Goal: Task Accomplishment & Management: Manage account settings

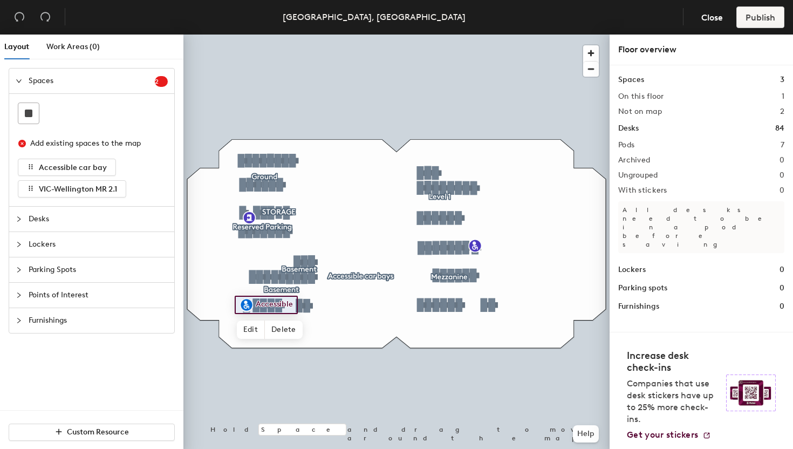
click at [43, 221] on span "Desks" at bounding box center [98, 219] width 139 height 25
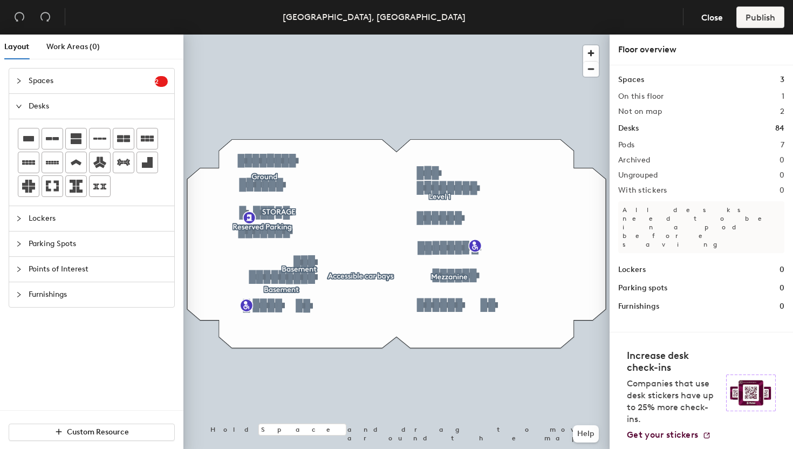
click at [14, 79] on div "Spaces 2" at bounding box center [91, 81] width 165 height 25
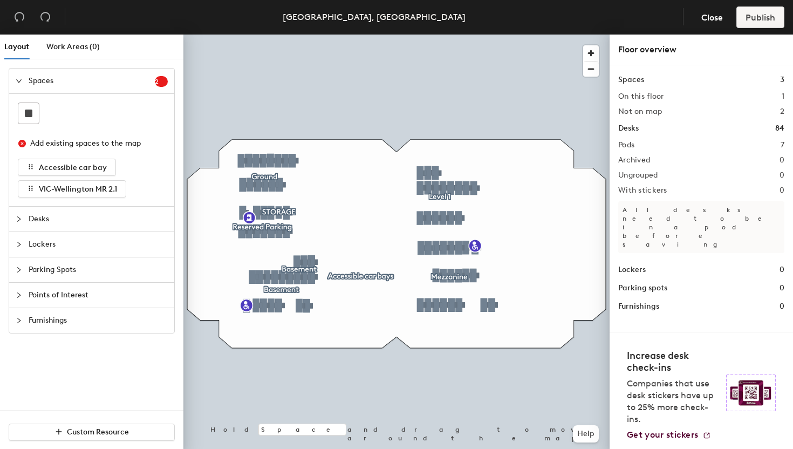
click at [14, 79] on div "Spaces 2" at bounding box center [91, 81] width 165 height 25
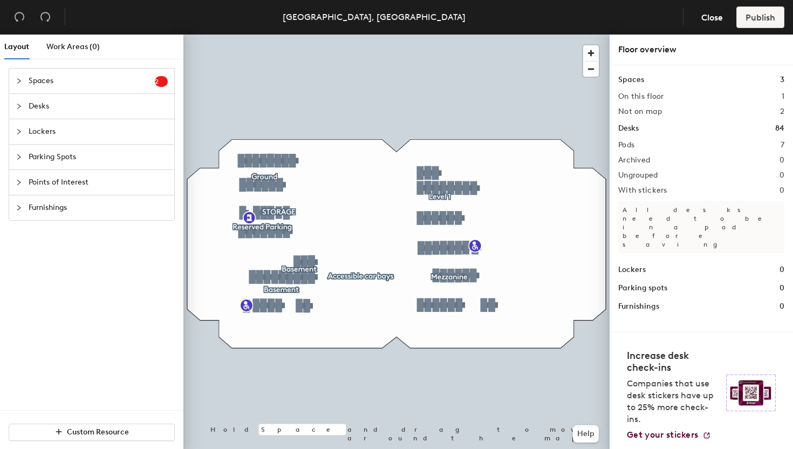
click at [19, 110] on div at bounding box center [22, 106] width 13 height 12
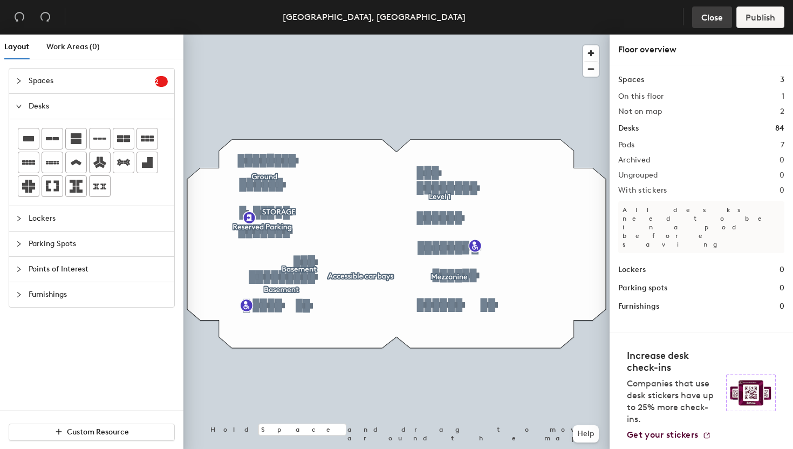
click at [701, 22] on button "Close" at bounding box center [712, 17] width 40 height 22
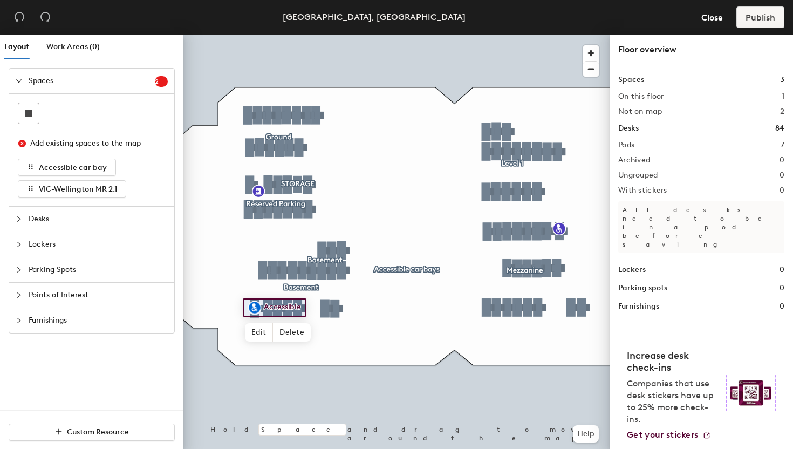
click at [19, 218] on icon "collapsed" at bounding box center [18, 218] width 3 height 5
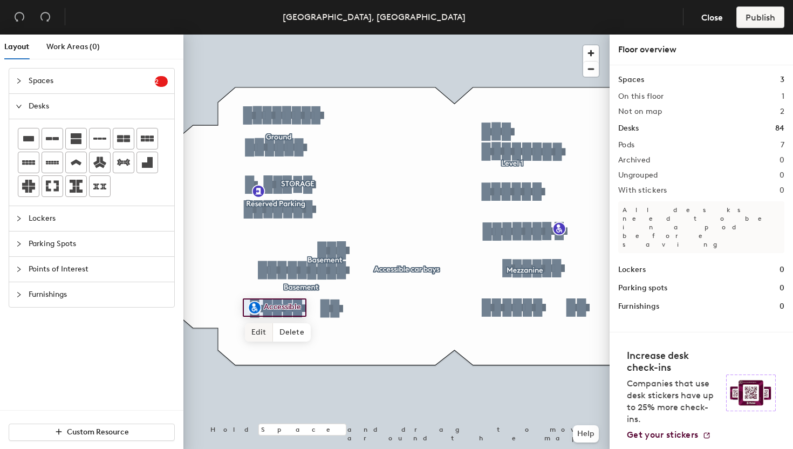
click at [257, 332] on span "Edit" at bounding box center [259, 332] width 28 height 18
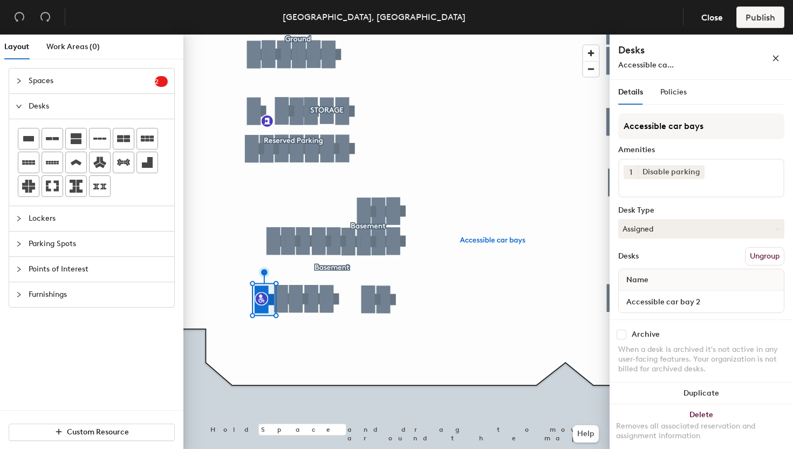
scroll to position [7, 0]
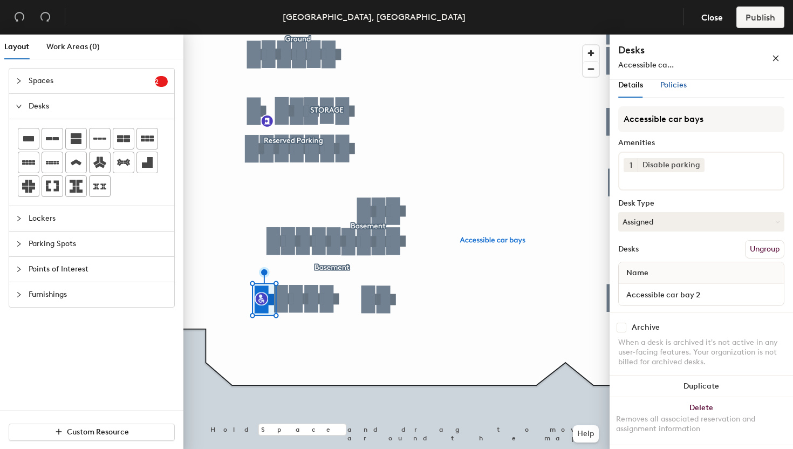
click at [673, 81] on span "Policies" at bounding box center [674, 84] width 26 height 9
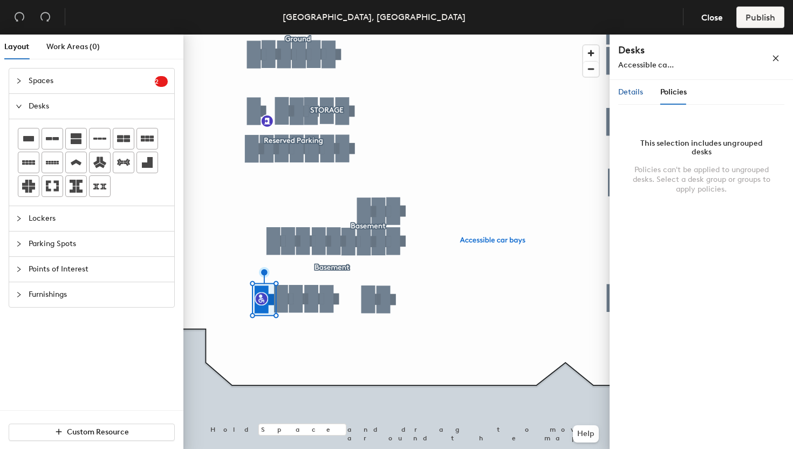
click at [624, 90] on span "Details" at bounding box center [630, 91] width 25 height 9
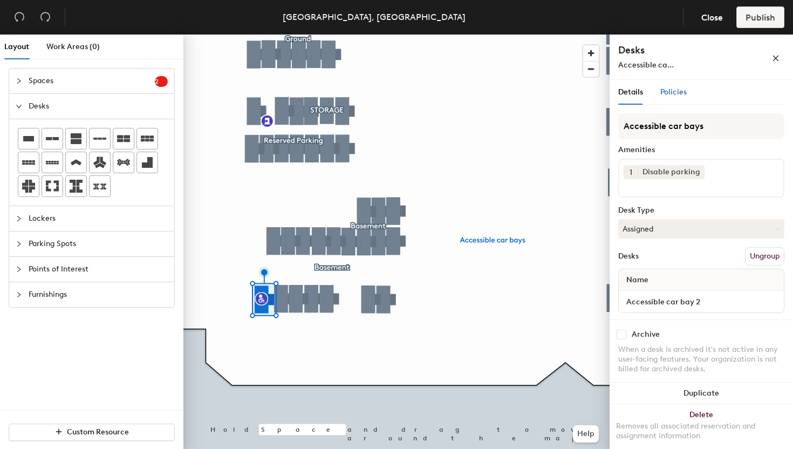
click at [670, 95] on span "Policies" at bounding box center [674, 91] width 26 height 9
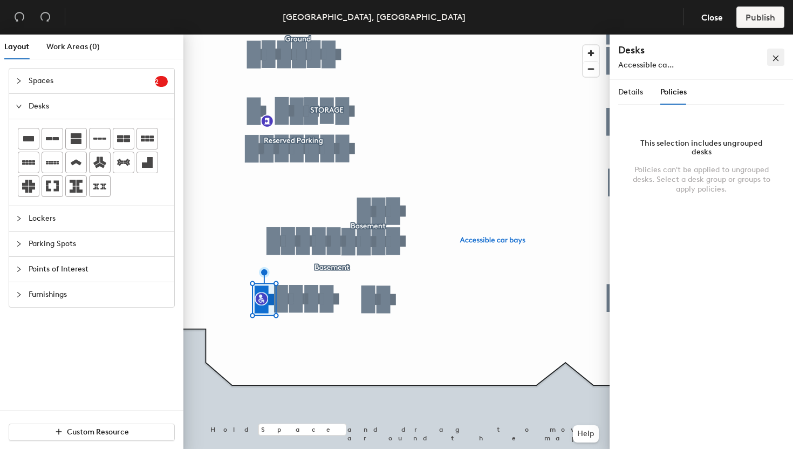
click at [771, 56] on button "button" at bounding box center [775, 57] width 17 height 17
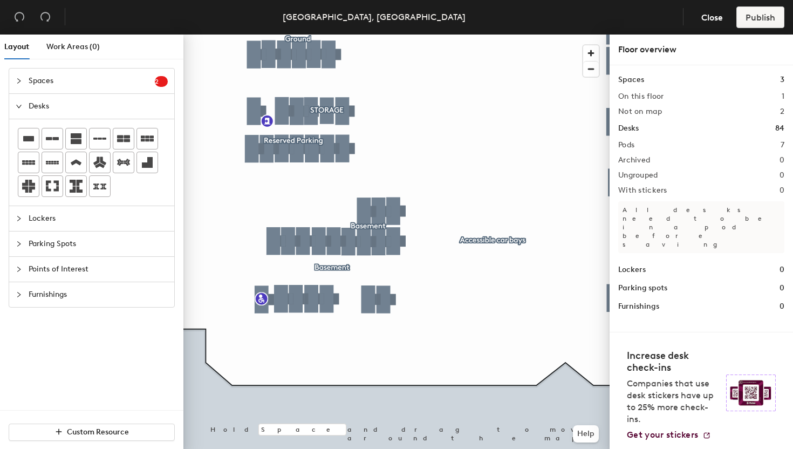
click at [637, 147] on div "Pods 7" at bounding box center [701, 145] width 166 height 9
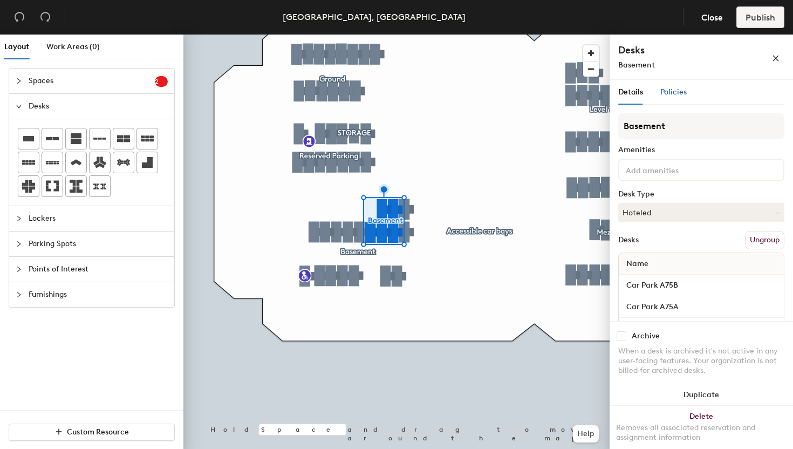
click at [668, 95] on span "Policies" at bounding box center [674, 91] width 26 height 9
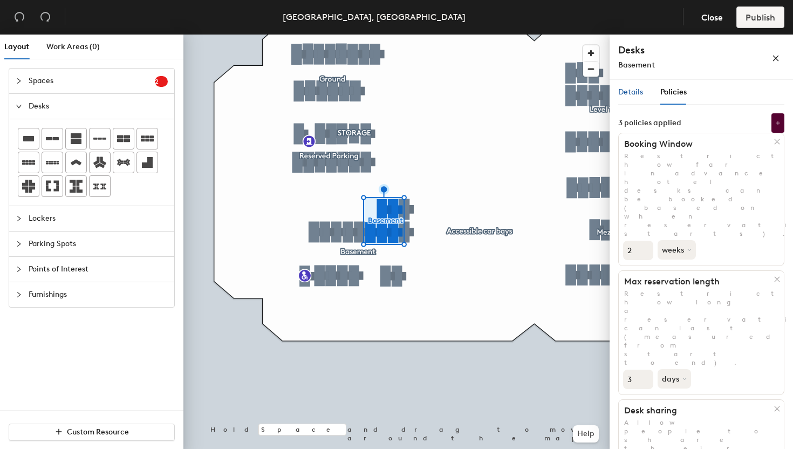
click at [635, 95] on span "Details" at bounding box center [630, 91] width 25 height 9
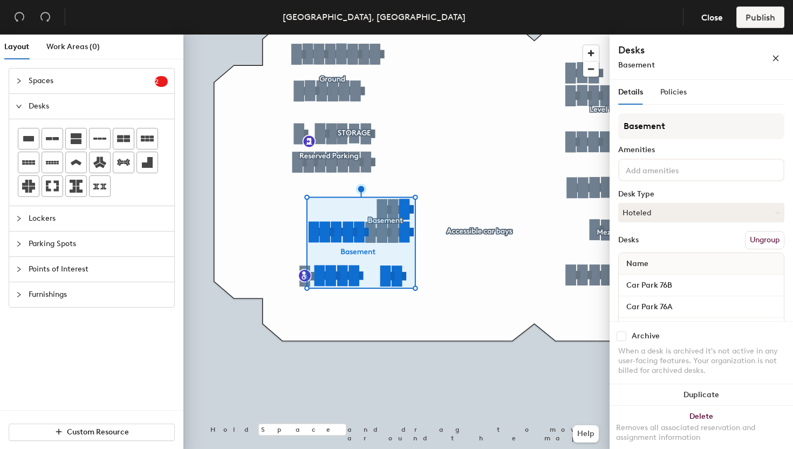
scroll to position [250, 0]
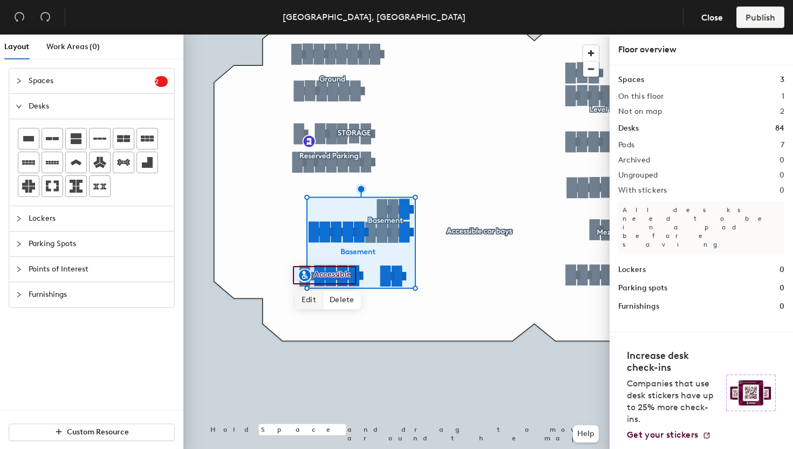
click at [295, 295] on span "Edit" at bounding box center [309, 300] width 28 height 18
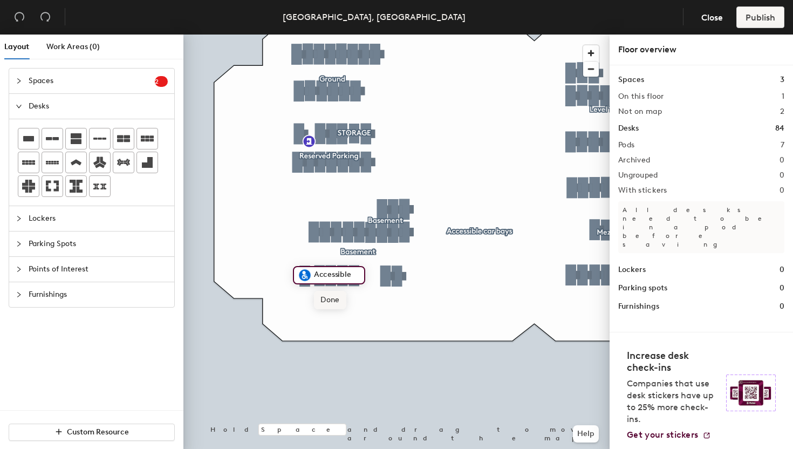
click at [334, 299] on span "Done" at bounding box center [330, 300] width 32 height 18
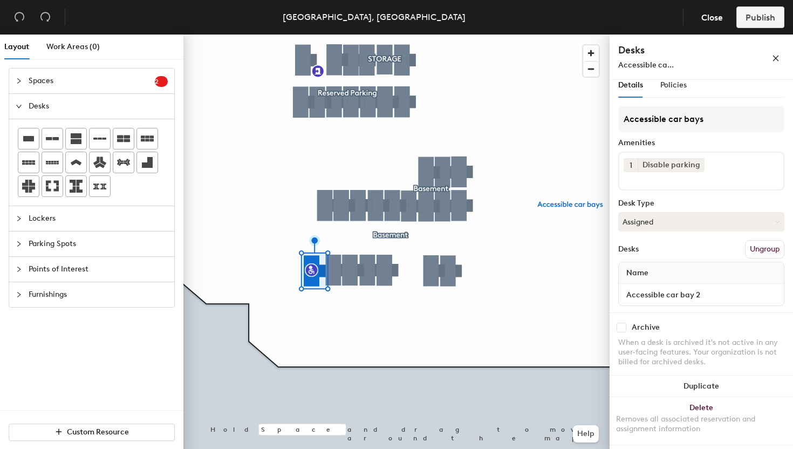
scroll to position [0, 0]
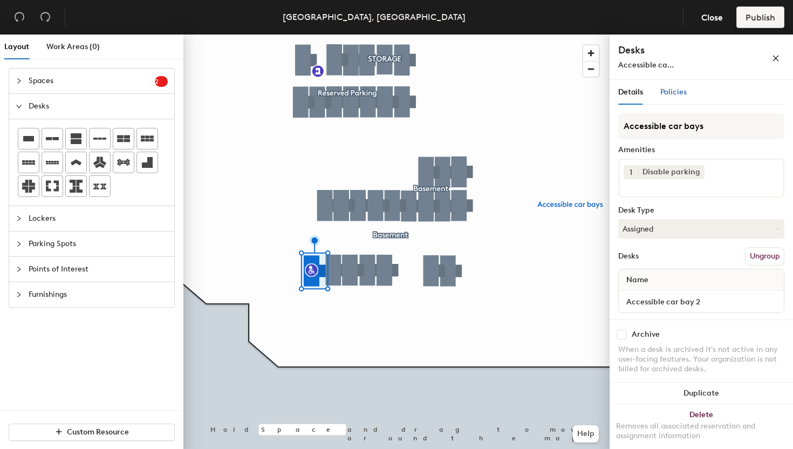
click at [676, 96] on span "Policies" at bounding box center [674, 91] width 26 height 9
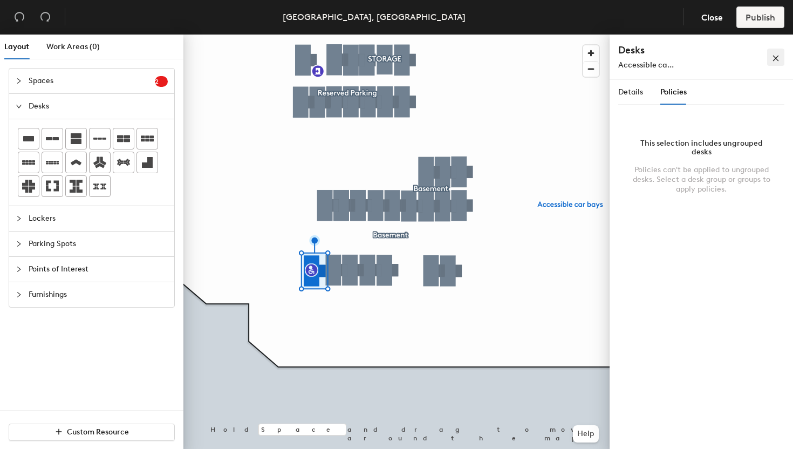
click at [780, 63] on button "button" at bounding box center [775, 57] width 17 height 17
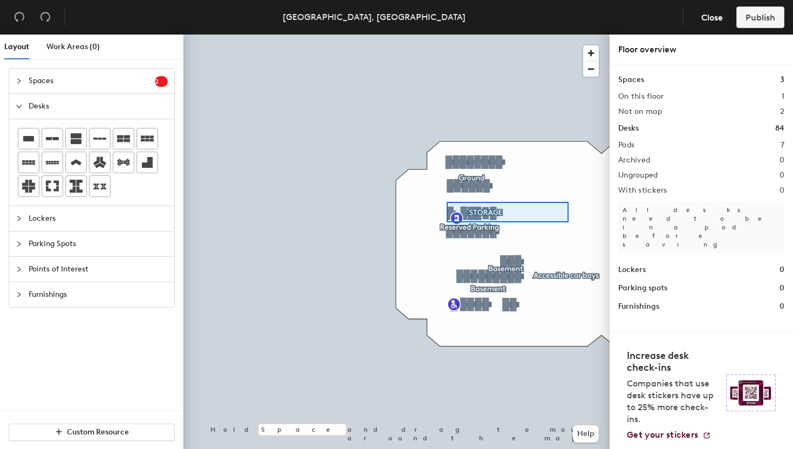
click at [447, 35] on div at bounding box center [396, 35] width 426 height 0
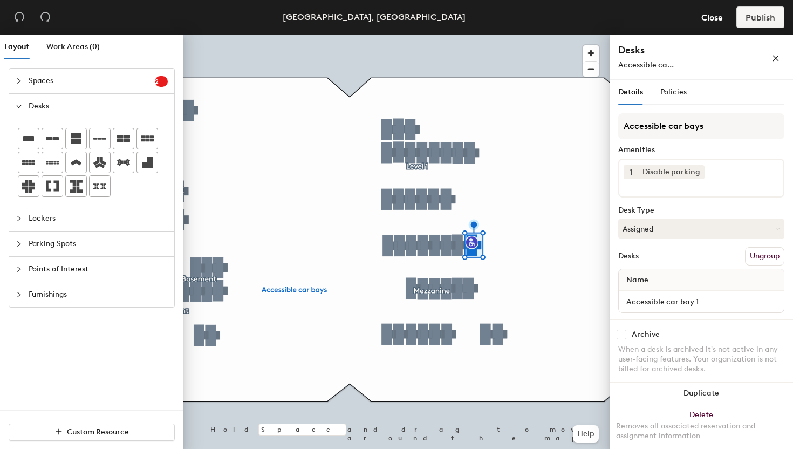
scroll to position [7, 0]
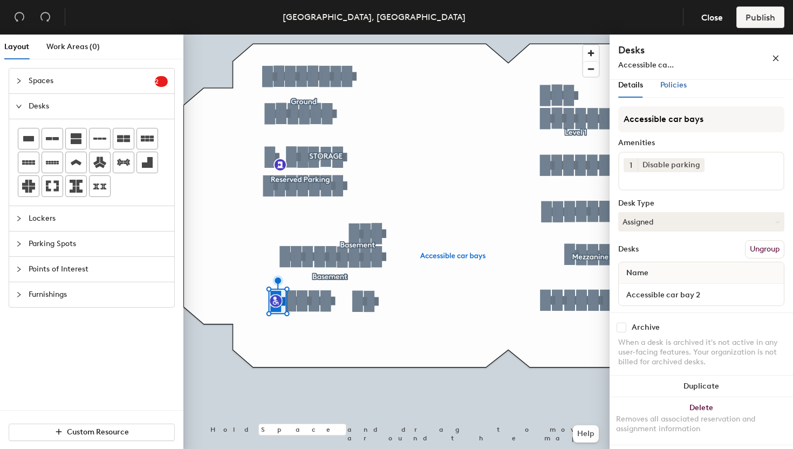
click at [678, 90] on span "Policies" at bounding box center [674, 84] width 26 height 9
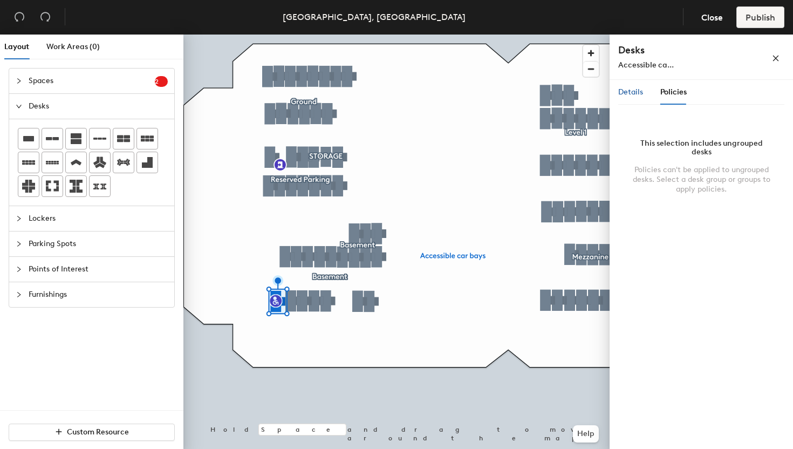
click at [634, 90] on span "Details" at bounding box center [630, 91] width 25 height 9
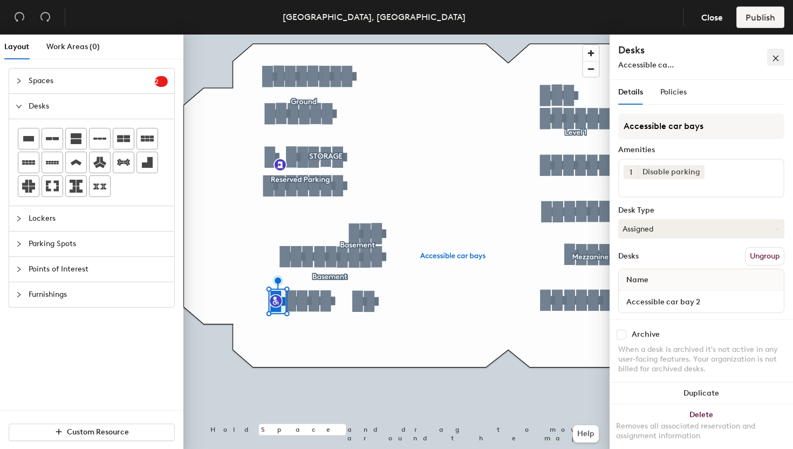
click at [779, 58] on icon "close" at bounding box center [776, 59] width 8 height 8
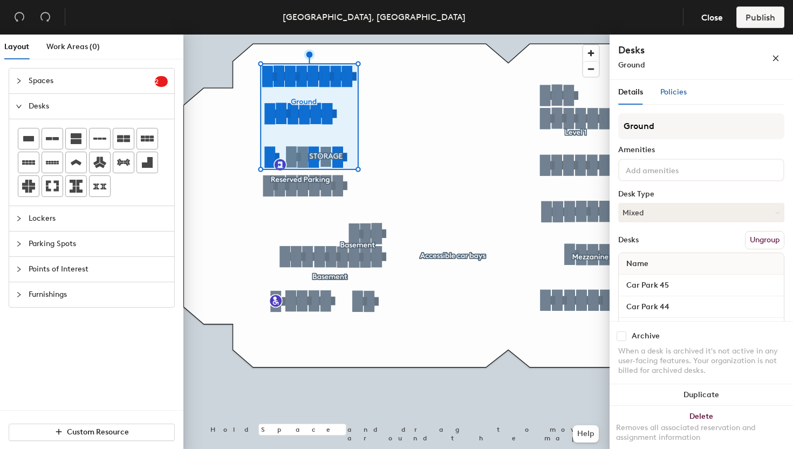
click at [679, 97] on div "Policies" at bounding box center [674, 92] width 26 height 12
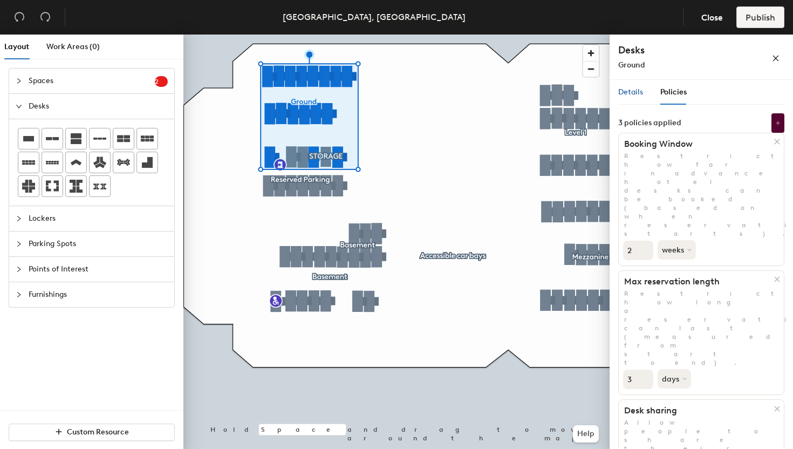
click at [636, 97] on div "Details" at bounding box center [630, 92] width 25 height 12
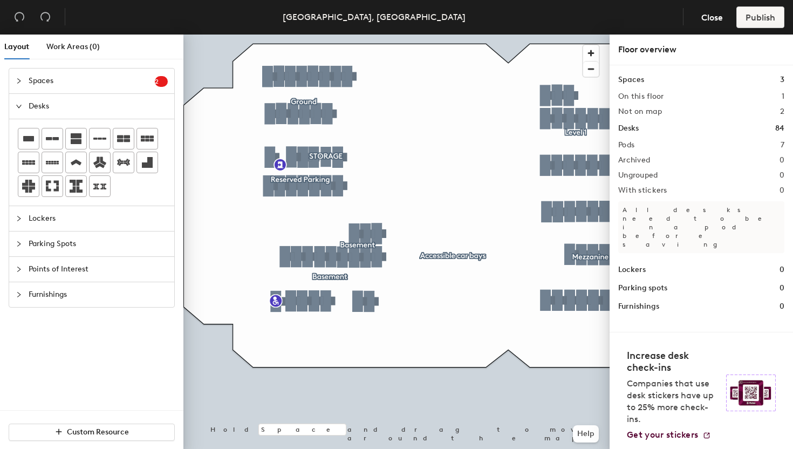
click at [416, 126] on div "Layout Work Areas (0) Spaces 2 Add existing spaces to the map Accessible car ba…" at bounding box center [396, 244] width 793 height 419
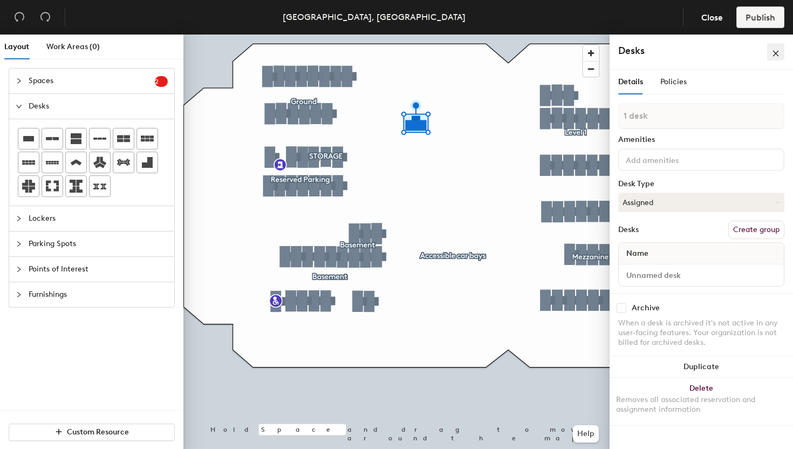
click at [781, 54] on button "button" at bounding box center [775, 51] width 17 height 17
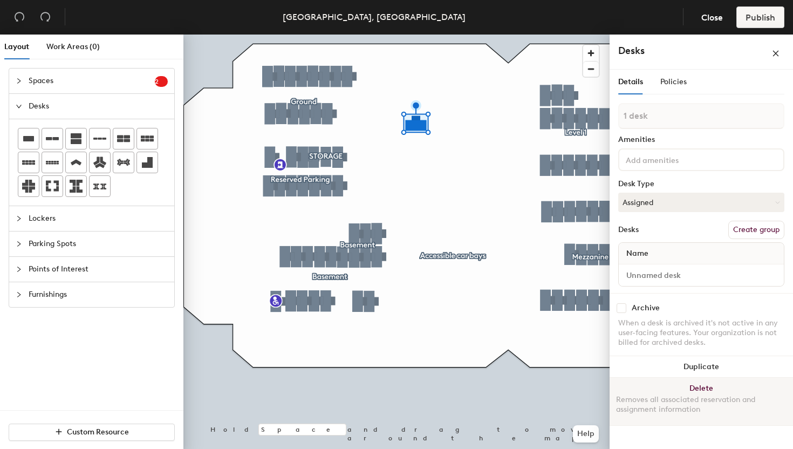
click at [681, 396] on div "Removes all associated reservation and assignment information" at bounding box center [701, 404] width 171 height 19
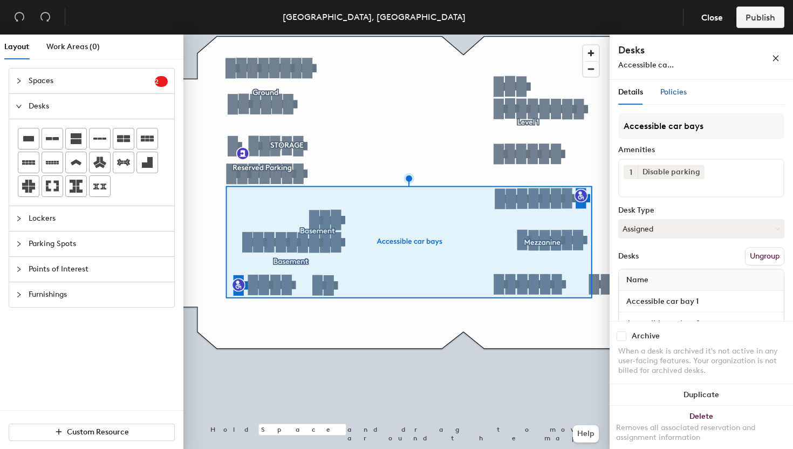
click at [674, 94] on span "Policies" at bounding box center [674, 91] width 26 height 9
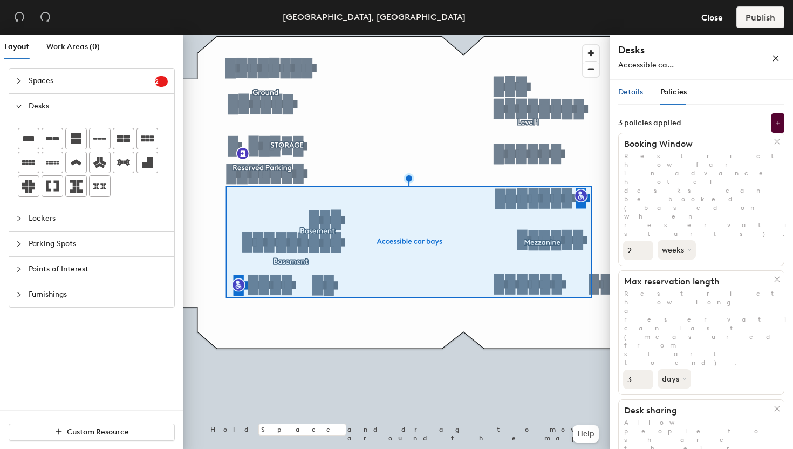
click at [630, 98] on div "Details" at bounding box center [630, 92] width 25 height 12
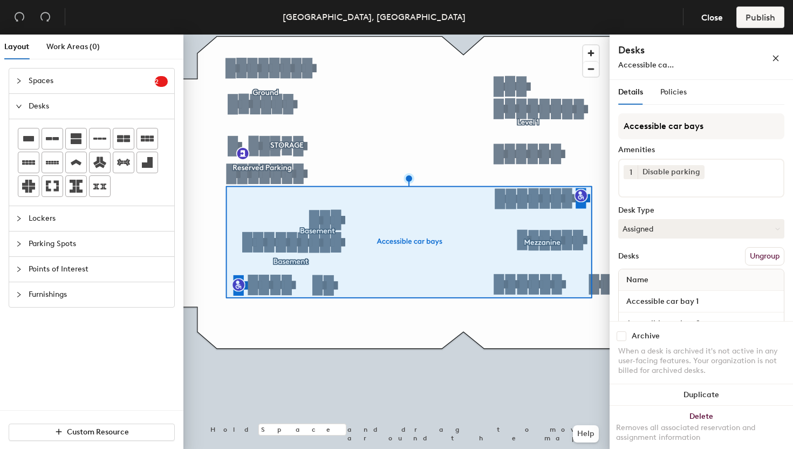
scroll to position [29, 0]
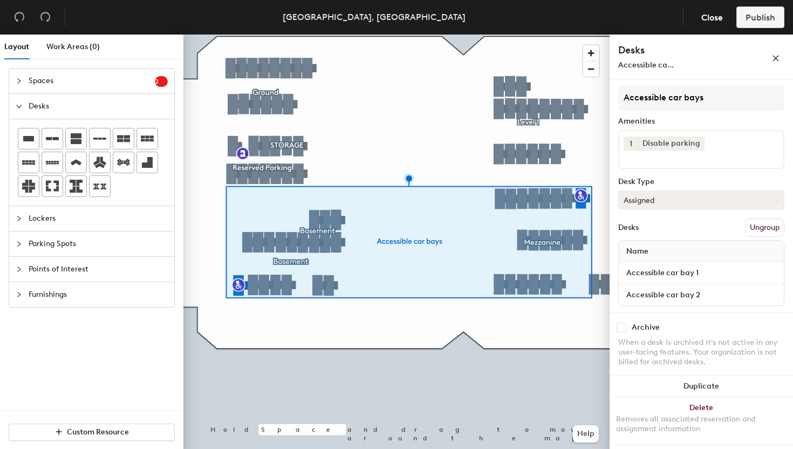
click at [682, 204] on button "Assigned" at bounding box center [701, 200] width 166 height 19
click at [704, 182] on div "Desk Type" at bounding box center [701, 182] width 166 height 9
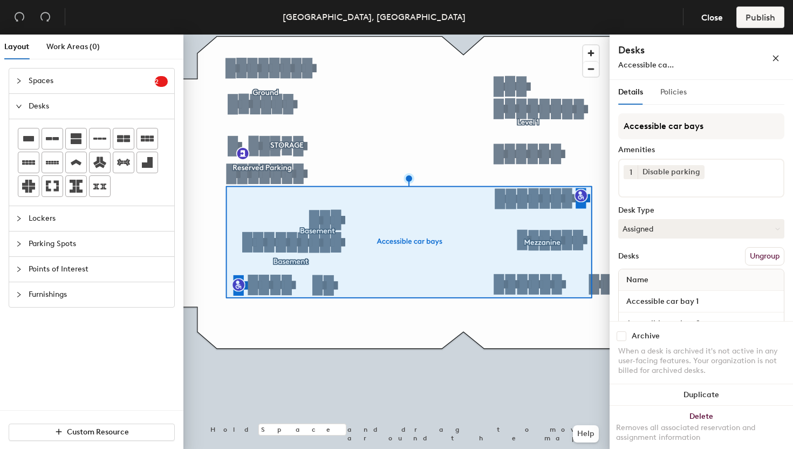
click at [678, 84] on div "Policies" at bounding box center [674, 92] width 26 height 25
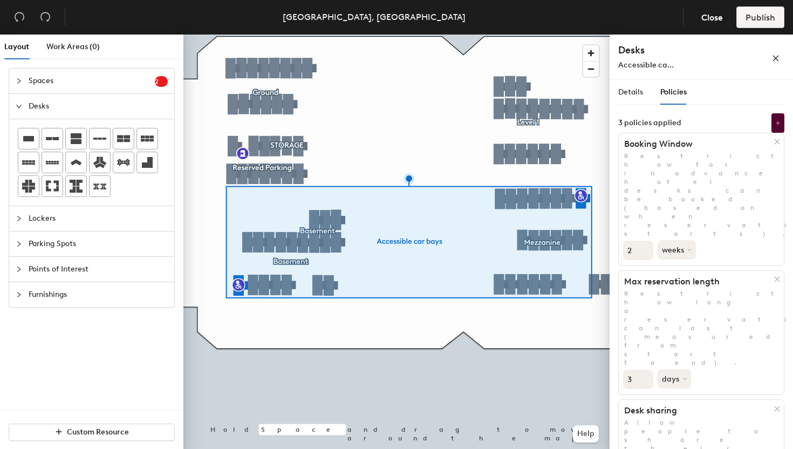
click at [22, 84] on div at bounding box center [22, 81] width 13 height 12
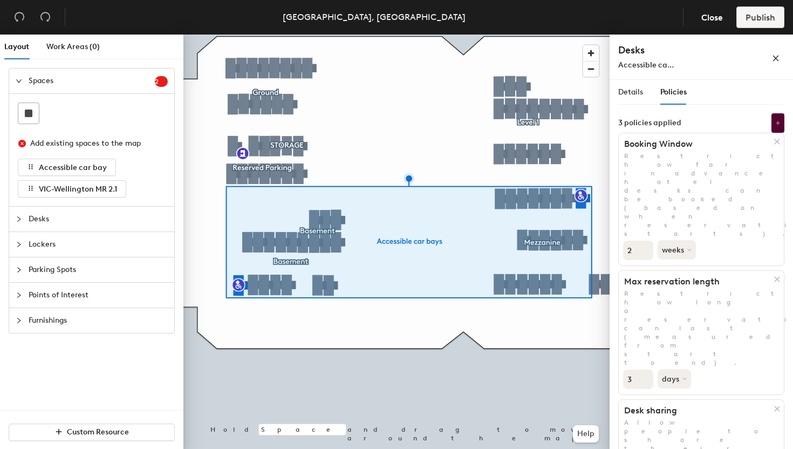
click at [21, 80] on icon "expanded" at bounding box center [19, 81] width 6 height 6
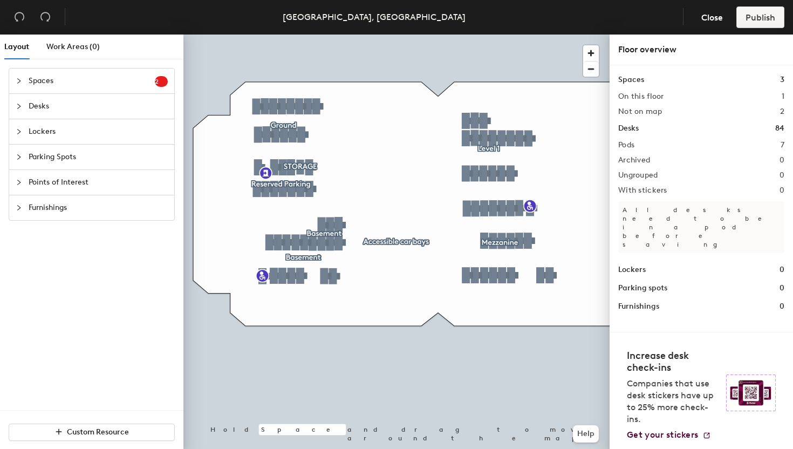
click at [15, 106] on div "Desks" at bounding box center [91, 106] width 165 height 25
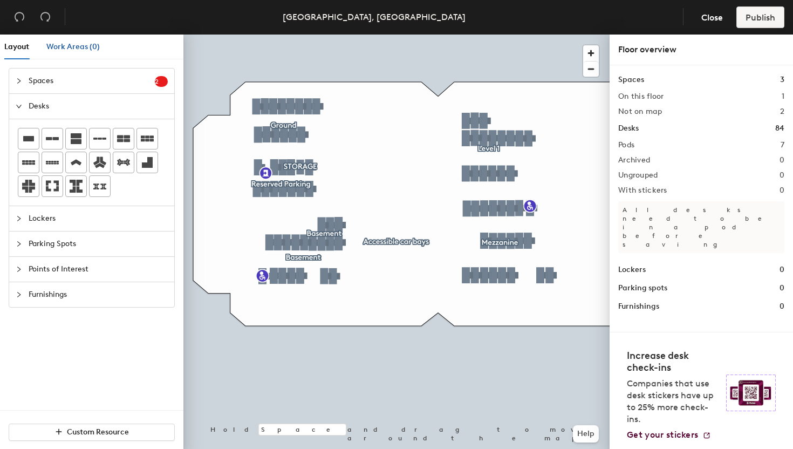
click at [77, 47] on span "Work Areas (0)" at bounding box center [72, 46] width 53 height 9
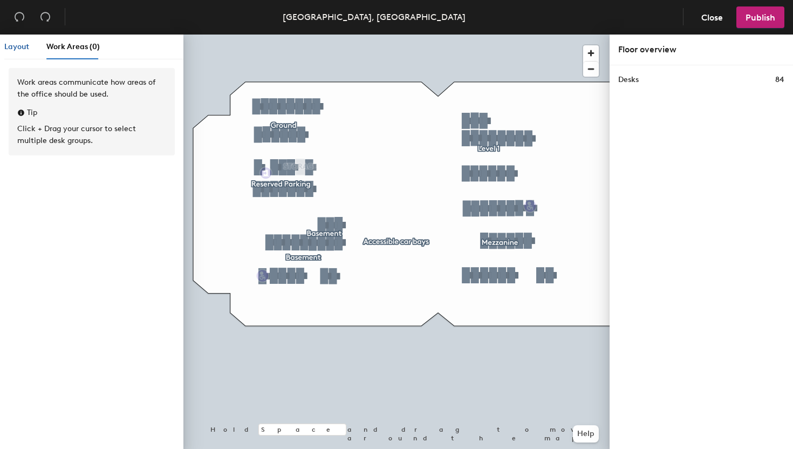
click at [10, 51] on span "Layout" at bounding box center [16, 46] width 25 height 9
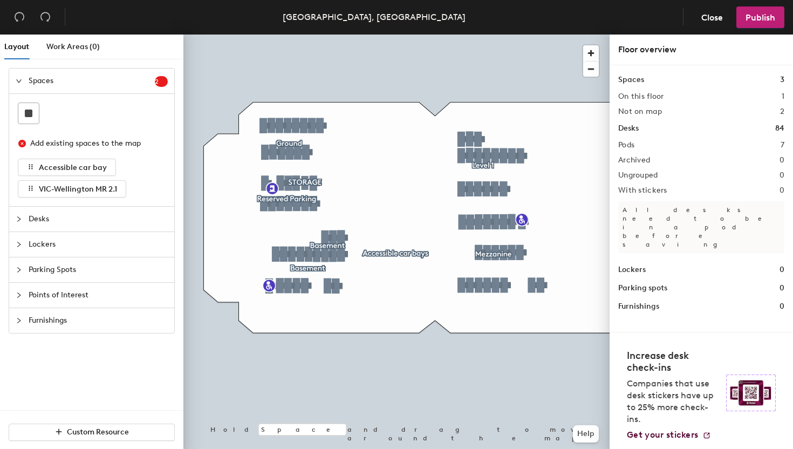
click at [269, 35] on div at bounding box center [396, 35] width 426 height 0
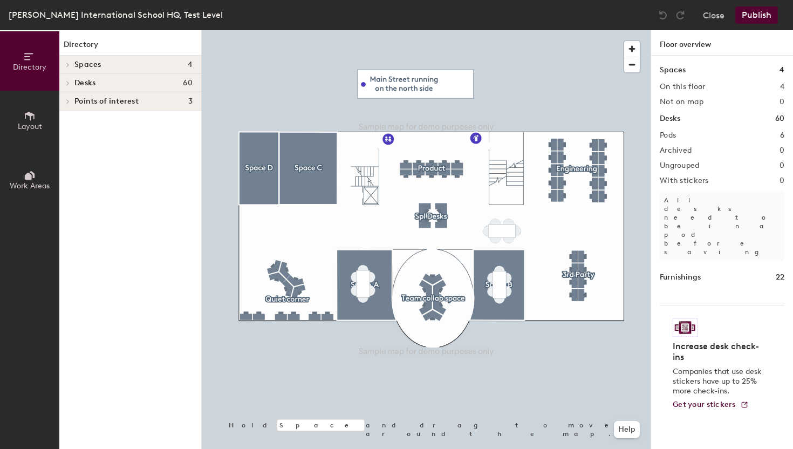
click at [71, 85] on span at bounding box center [67, 82] width 9 height 5
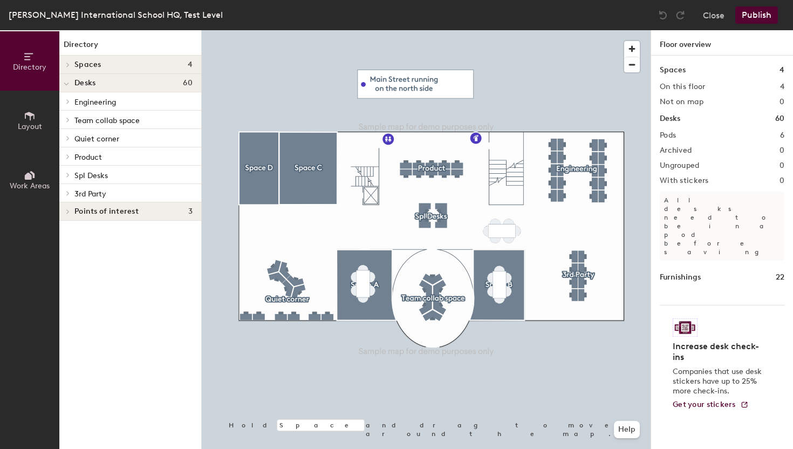
click at [71, 85] on div at bounding box center [66, 83] width 14 height 18
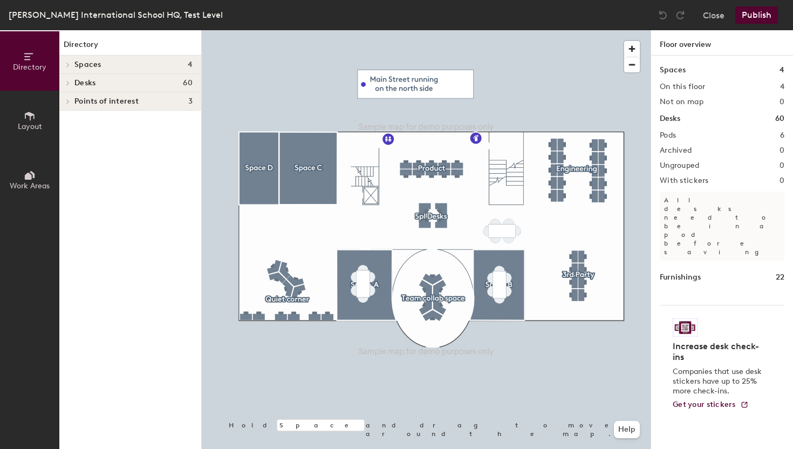
click at [71, 85] on span at bounding box center [67, 82] width 9 height 5
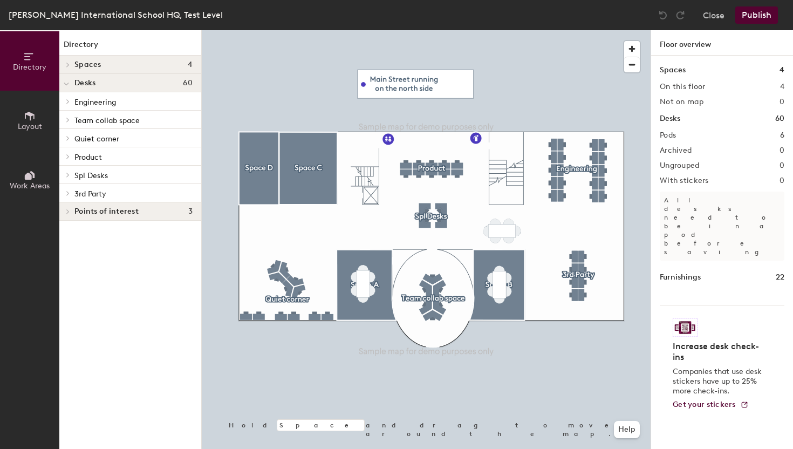
click at [71, 85] on div at bounding box center [66, 83] width 14 height 18
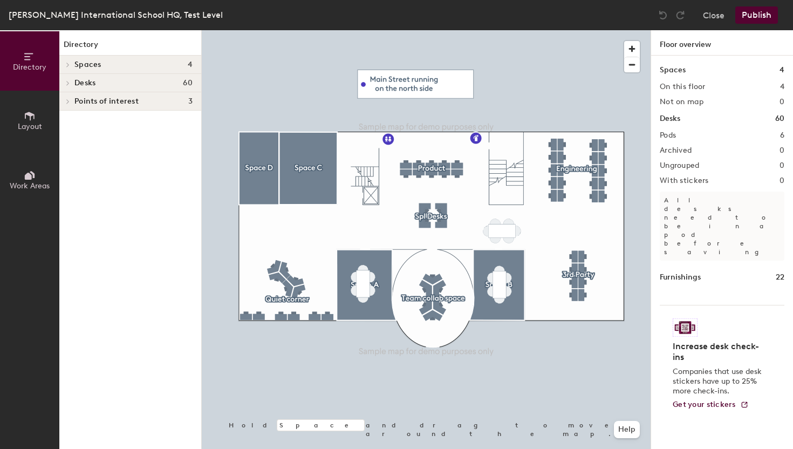
click at [66, 83] on icon at bounding box center [68, 82] width 4 height 5
